Goal: Check status: Check status

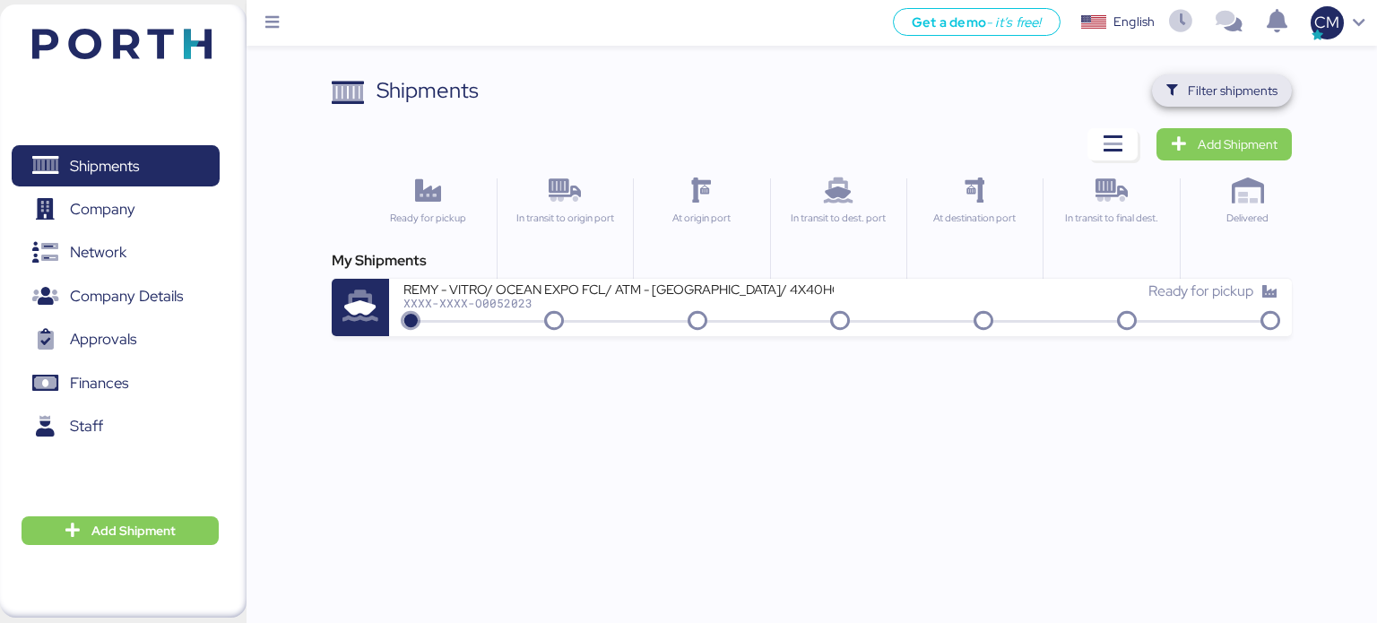
click at [1202, 94] on span "Filter shipments" at bounding box center [1233, 91] width 90 height 22
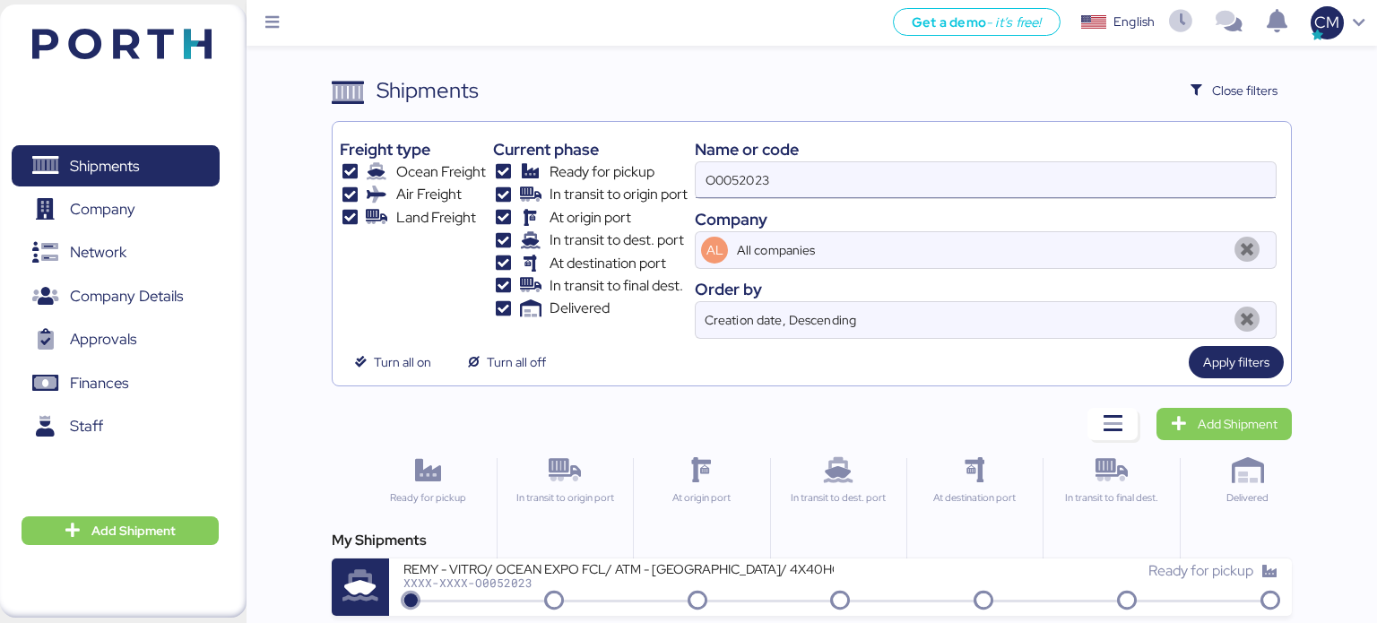
click at [1014, 168] on input "O0052023" at bounding box center [986, 180] width 580 height 36
paste input "O0051912"
type input "O0051912"
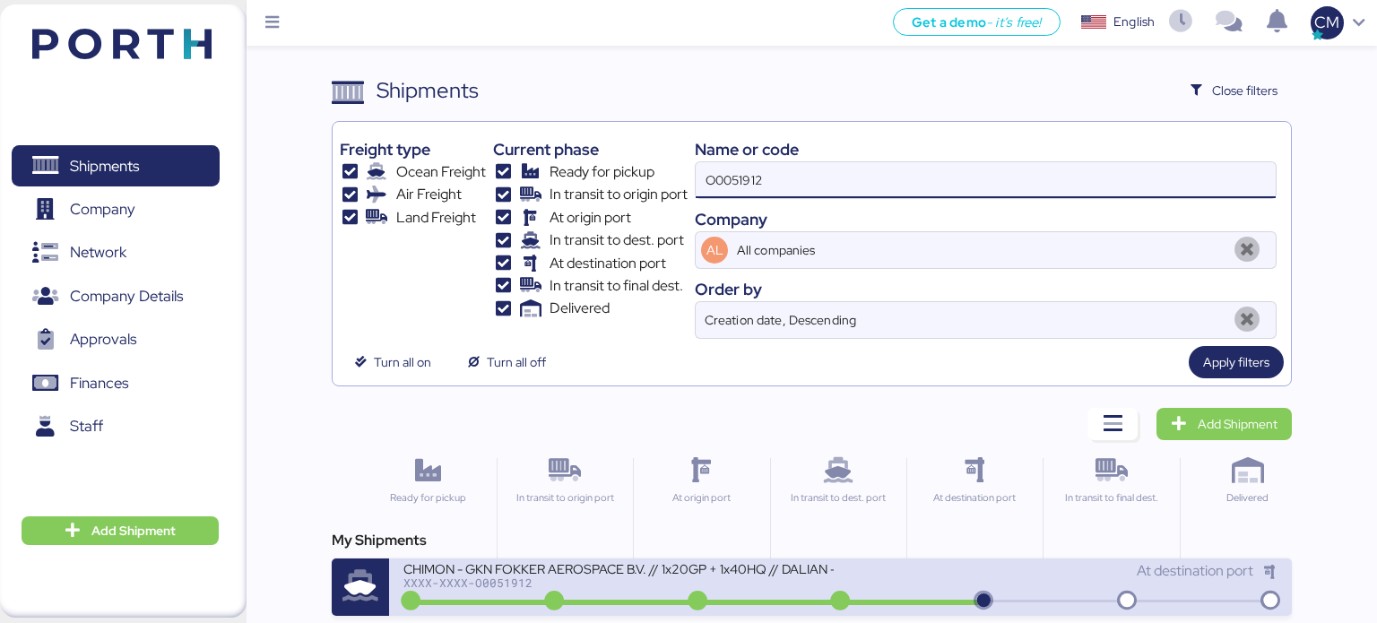
click at [958, 581] on div "At destination port" at bounding box center [1060, 579] width 438 height 39
